Goal: Task Accomplishment & Management: Manage account settings

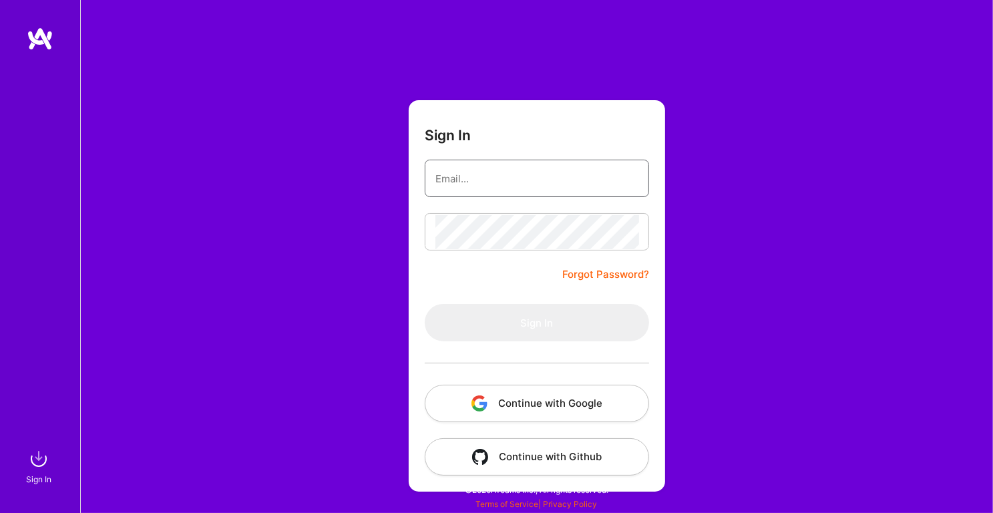
type input "[EMAIL_ADDRESS][DOMAIN_NAME]"
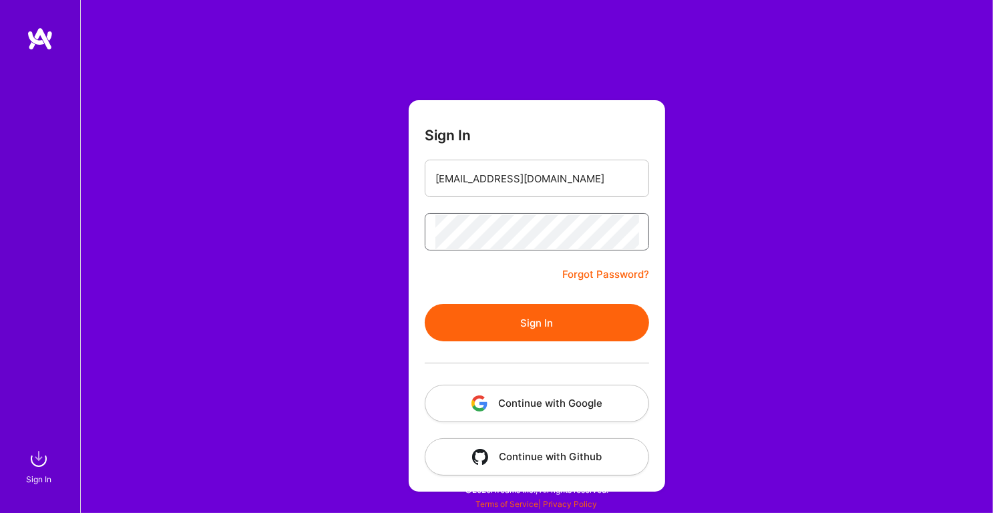
click at [521, 320] on button "Sign In" at bounding box center [537, 322] width 224 height 37
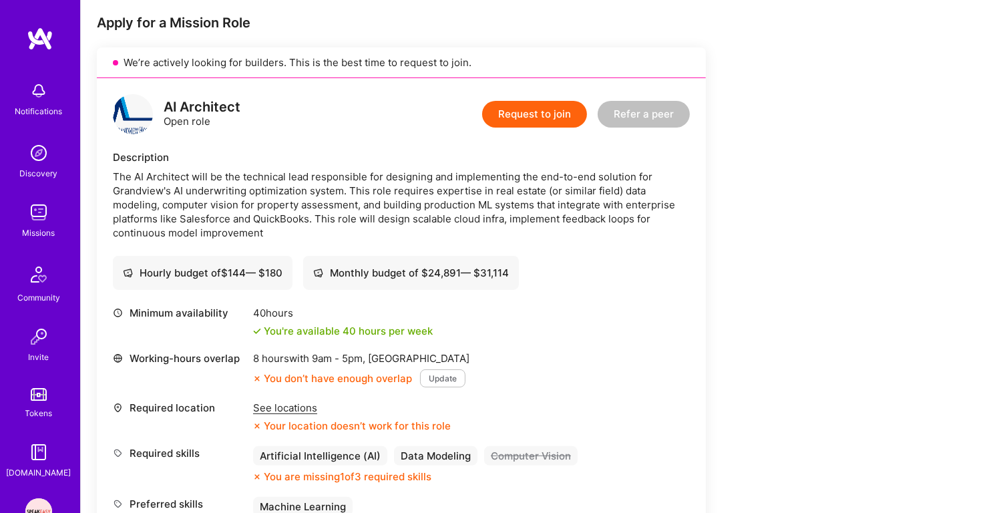
scroll to position [376, 0]
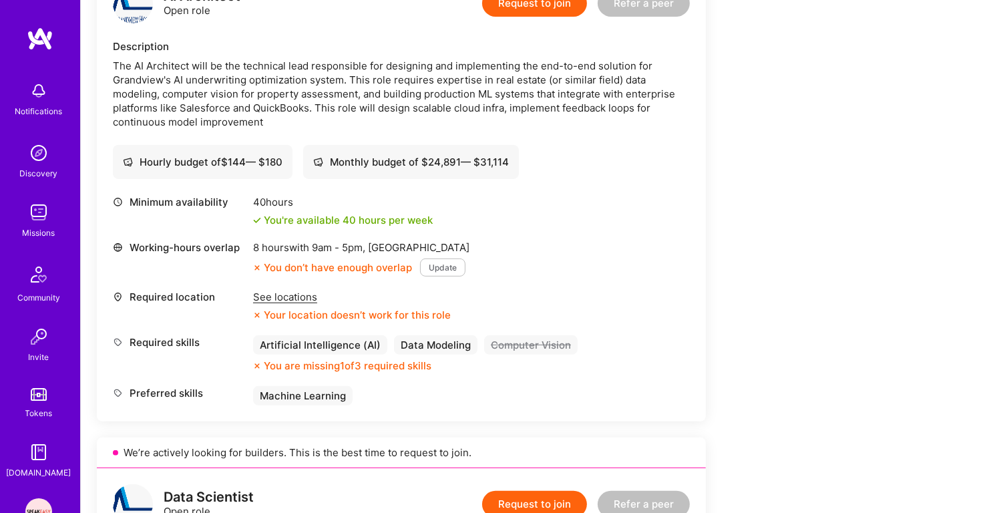
click at [29, 208] on img at bounding box center [38, 212] width 27 height 27
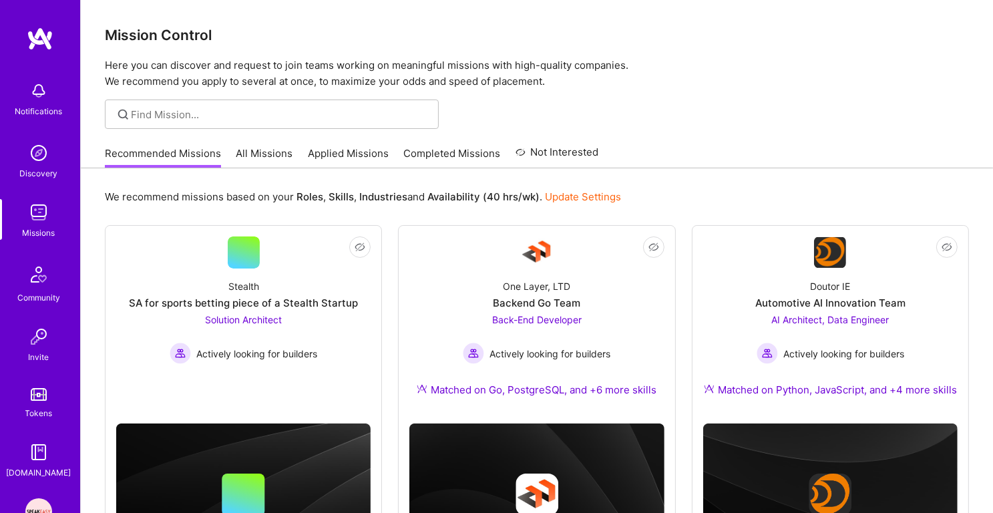
click at [332, 158] on link "Applied Missions" at bounding box center [348, 157] width 81 height 22
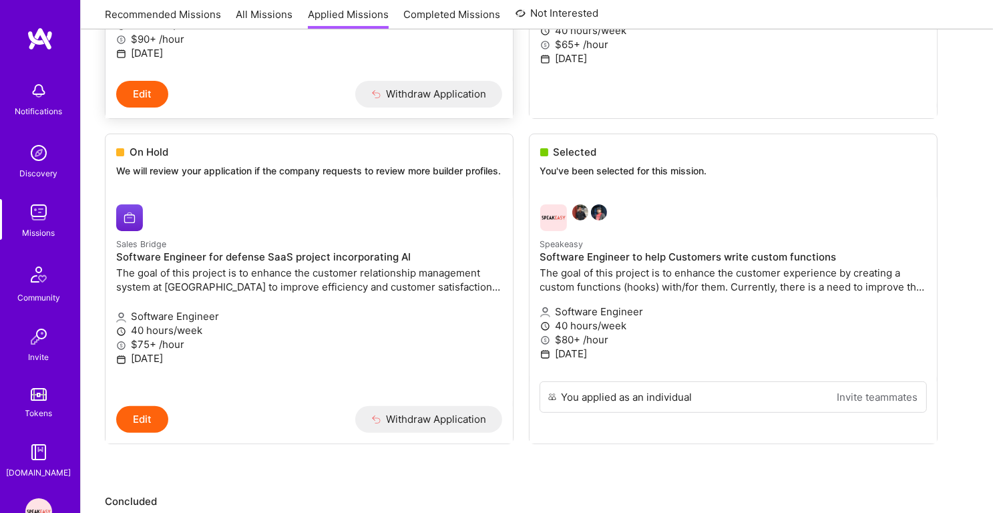
scroll to position [391, 0]
